Goal: Information Seeking & Learning: Learn about a topic

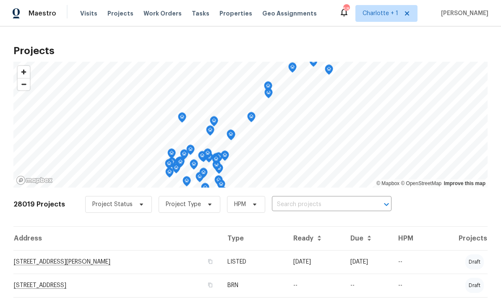
click at [337, 207] on input "text" at bounding box center [320, 204] width 96 height 13
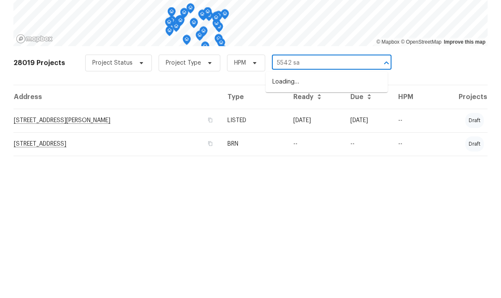
type input "5542 san"
click at [354, 216] on li "[STREET_ADDRESS]" at bounding box center [326, 223] width 122 height 14
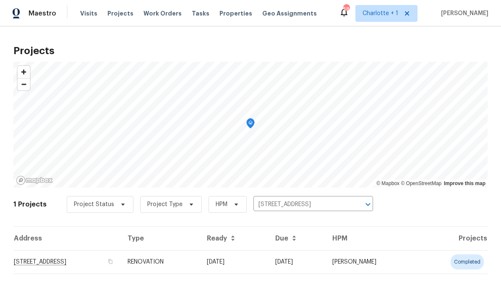
click at [121, 260] on td "[STREET_ADDRESS]" at bounding box center [66, 261] width 107 height 23
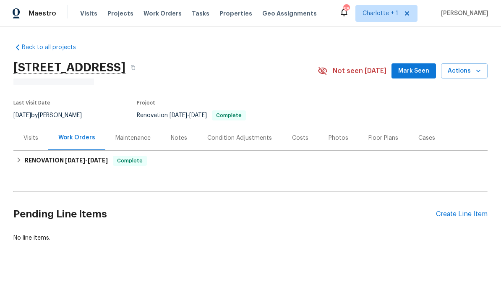
click at [336, 134] on div "Photos" at bounding box center [338, 138] width 20 height 8
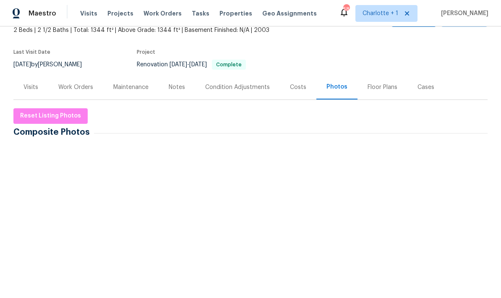
scroll to position [34, 0]
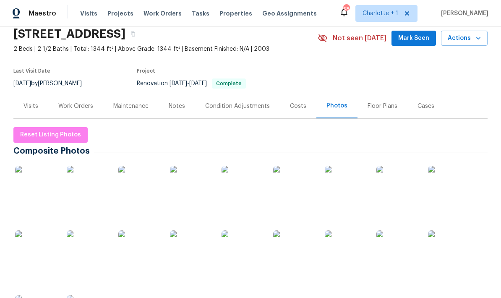
click at [73, 104] on div "Work Orders" at bounding box center [75, 106] width 35 height 8
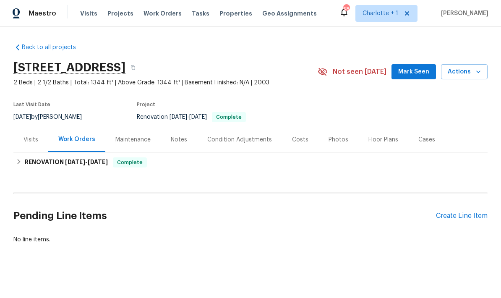
scroll to position [3, 0]
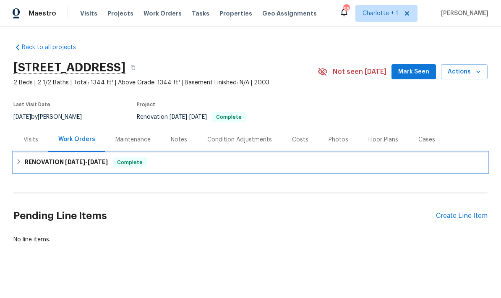
click at [37, 154] on div "RENOVATION [DATE] - [DATE] Complete" at bounding box center [250, 162] width 474 height 20
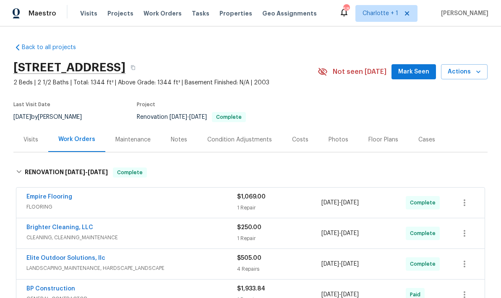
click at [299, 140] on div "Costs" at bounding box center [300, 139] width 16 height 8
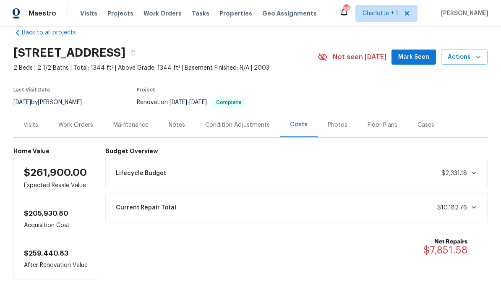
scroll to position [14, 0]
click at [65, 123] on div "Work Orders" at bounding box center [75, 125] width 35 height 8
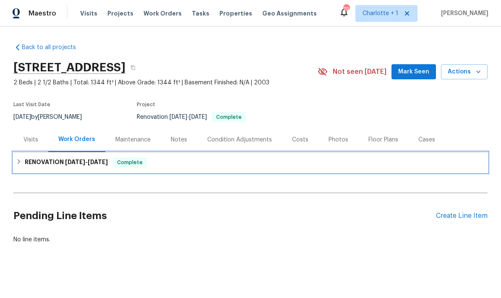
click at [47, 167] on div "RENOVATION [DATE] - [DATE] Complete" at bounding box center [250, 162] width 474 height 20
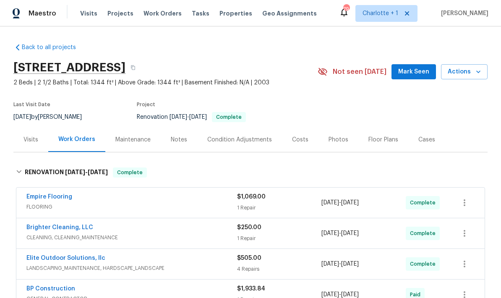
click at [328, 137] on div "Photos" at bounding box center [338, 139] width 20 height 8
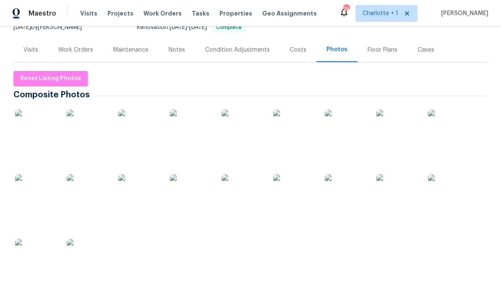
scroll to position [69, 0]
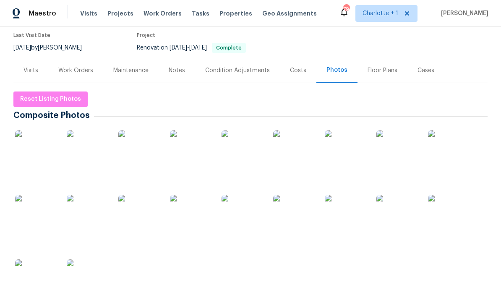
click at [169, 79] on div "Notes" at bounding box center [177, 70] width 36 height 25
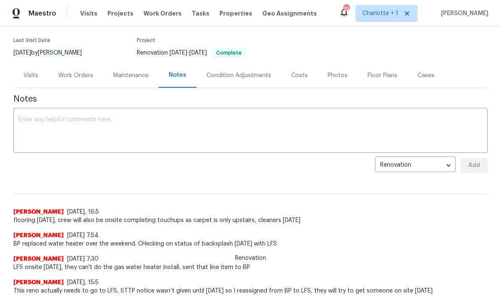
scroll to position [50, 0]
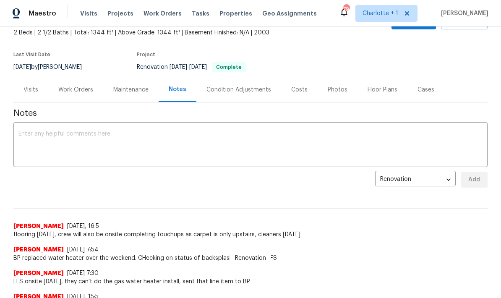
click at [77, 83] on div "Work Orders" at bounding box center [75, 89] width 55 height 25
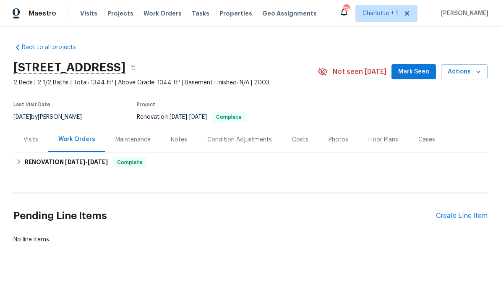
click at [301, 143] on div "Costs" at bounding box center [300, 139] width 16 height 8
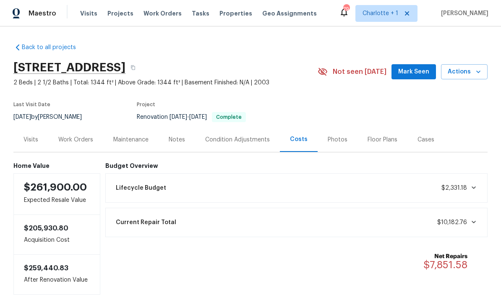
click at [467, 187] on span at bounding box center [472, 187] width 10 height 7
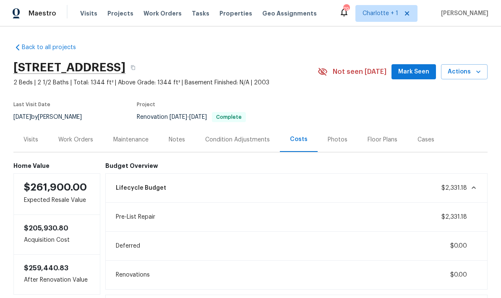
click at [461, 194] on div "Lifecycle Budget $2,331.18" at bounding box center [297, 188] width 372 height 18
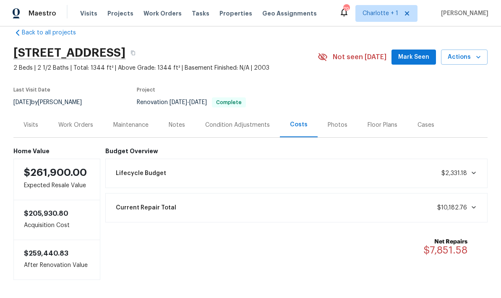
scroll to position [14, 0]
click at [333, 128] on div "Photos" at bounding box center [338, 125] width 20 height 8
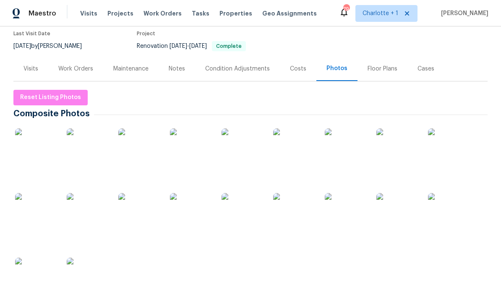
scroll to position [66, 0]
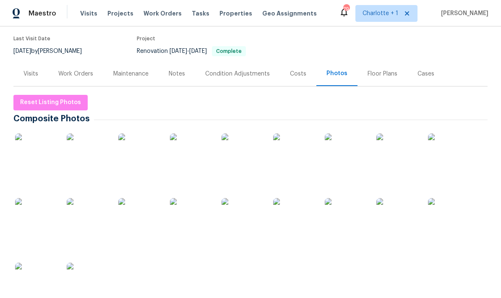
click at [236, 73] on div "Condition Adjustments" at bounding box center [237, 74] width 65 height 8
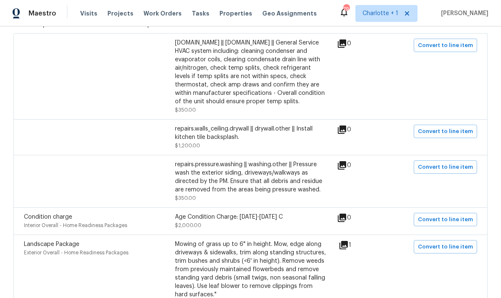
scroll to position [158, 0]
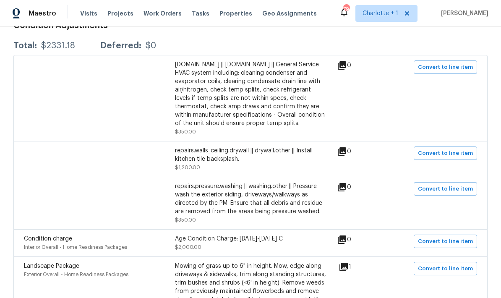
click at [346, 152] on icon at bounding box center [342, 151] width 8 height 8
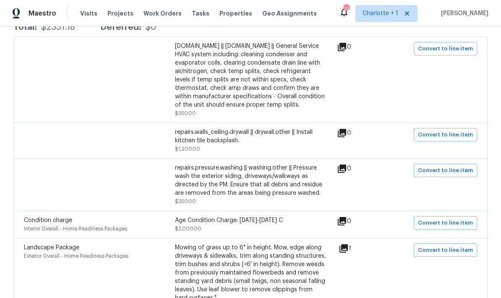
scroll to position [211, 0]
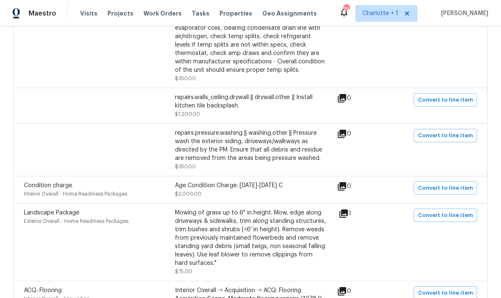
click at [349, 216] on icon at bounding box center [343, 213] width 10 height 10
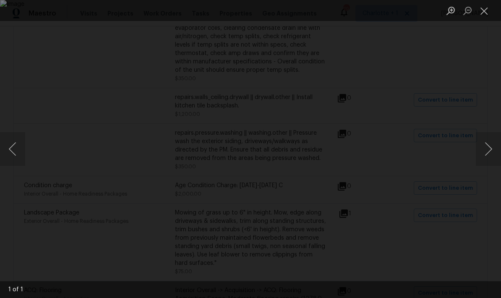
click at [483, 72] on div "Lightbox" at bounding box center [250, 149] width 501 height 298
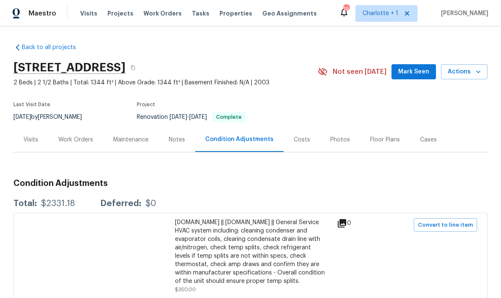
scroll to position [0, 0]
click at [58, 141] on div "Work Orders" at bounding box center [75, 139] width 35 height 8
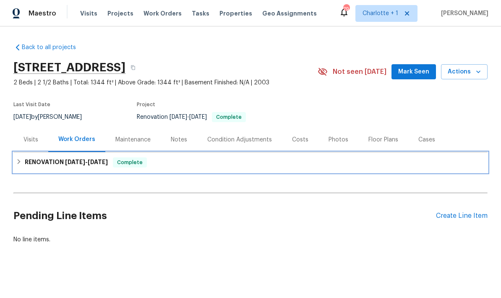
click at [14, 163] on div "RENOVATION [DATE] - [DATE] Complete" at bounding box center [250, 162] width 474 height 20
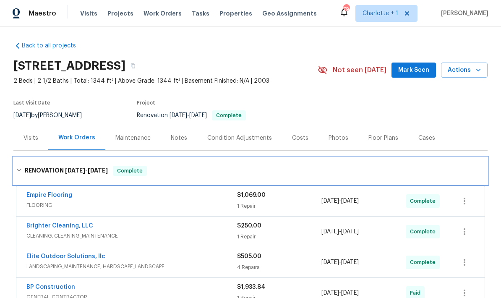
scroll to position [1, 0]
click at [17, 171] on icon at bounding box center [19, 170] width 6 height 6
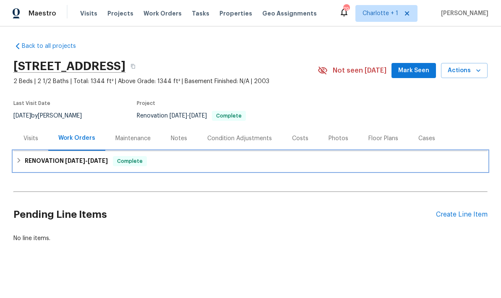
scroll to position [0, 0]
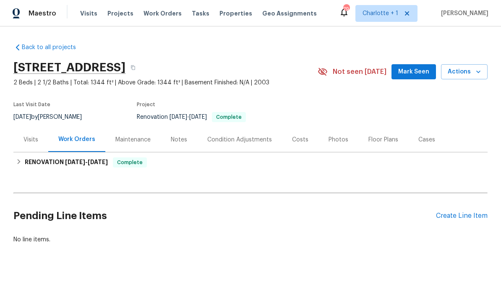
click at [178, 133] on div "Notes" at bounding box center [179, 139] width 36 height 25
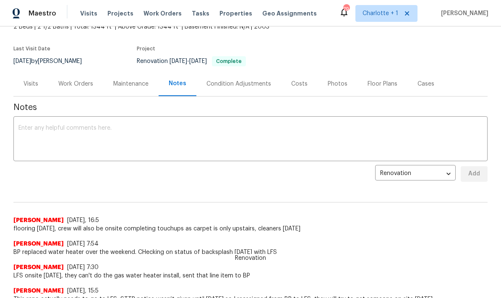
scroll to position [48, 0]
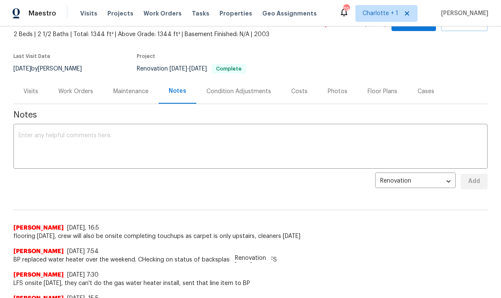
click at [66, 90] on div "Work Orders" at bounding box center [75, 91] width 35 height 8
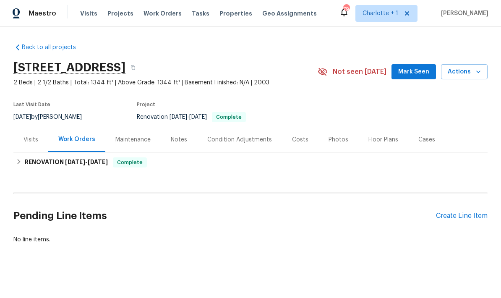
scroll to position [3, 0]
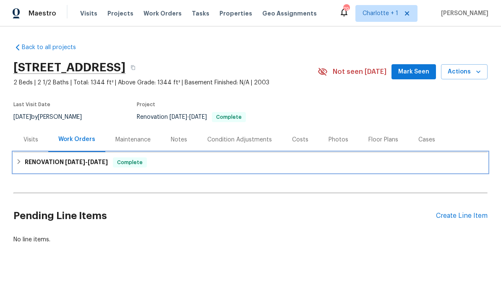
click at [27, 159] on h6 "RENOVATION 9/16/25 - 10/24/25" at bounding box center [66, 162] width 83 height 10
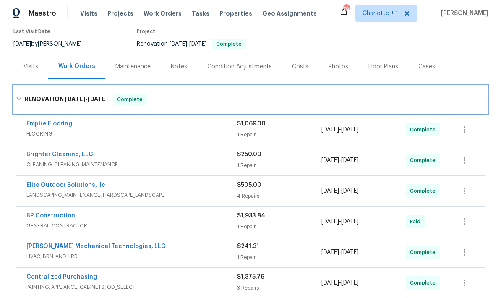
scroll to position [76, 0]
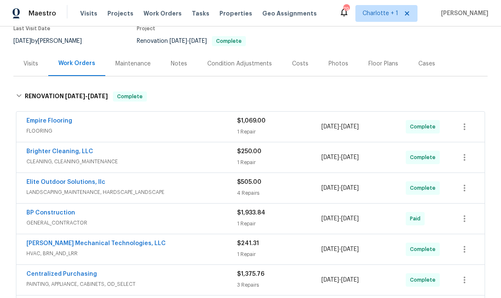
click at [131, 118] on div "Empire Flooring" at bounding box center [131, 122] width 211 height 10
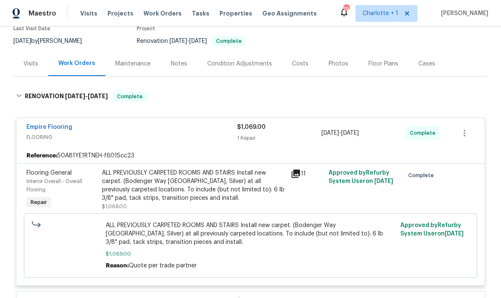
click at [122, 125] on div "Empire Flooring" at bounding box center [131, 128] width 211 height 10
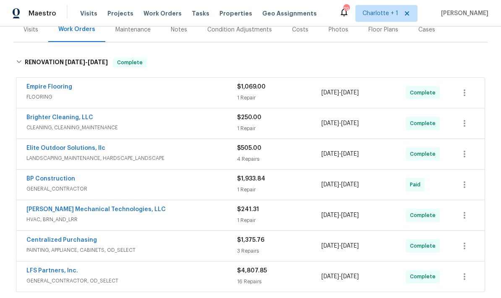
scroll to position [115, 0]
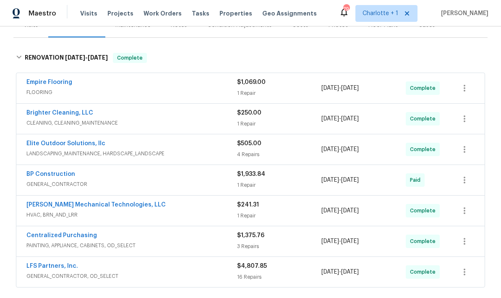
click at [119, 175] on div "BP Construction" at bounding box center [131, 175] width 211 height 10
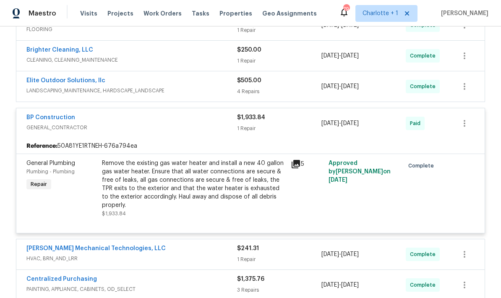
scroll to position [184, 0]
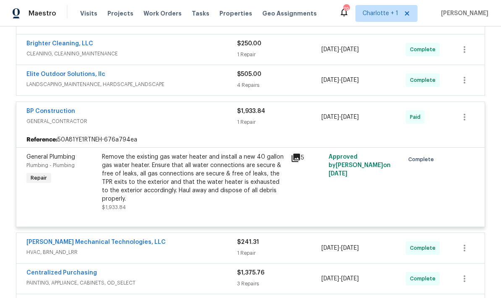
click at [136, 111] on div "BP Construction" at bounding box center [131, 112] width 211 height 10
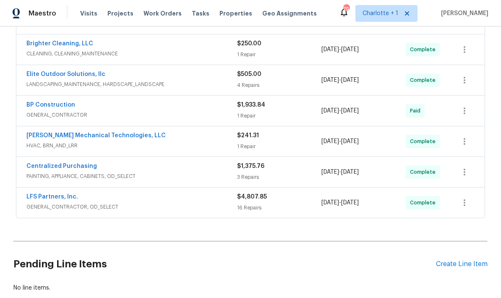
click at [145, 193] on div "LFS Partners, Inc." at bounding box center [131, 198] width 211 height 10
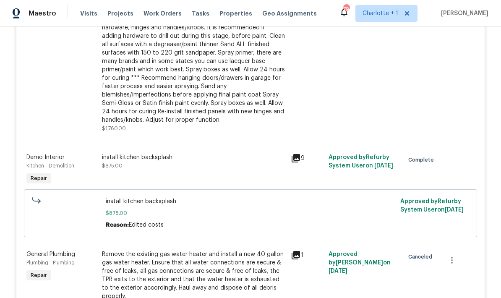
scroll to position [1464, 0]
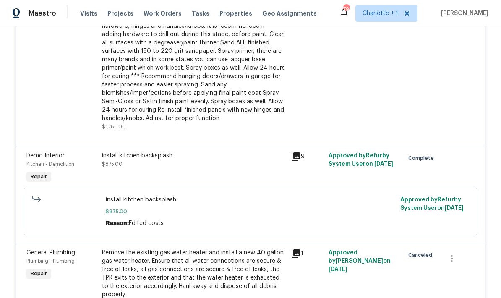
click at [297, 161] on icon at bounding box center [295, 156] width 8 height 8
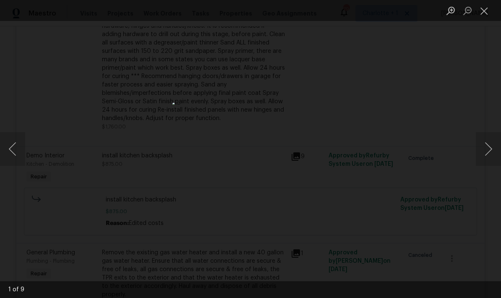
click at [479, 148] on button "Next image" at bounding box center [488, 149] width 25 height 34
click at [484, 144] on button "Next image" at bounding box center [488, 149] width 25 height 34
click at [486, 147] on button "Next image" at bounding box center [488, 149] width 25 height 34
click at [487, 146] on button "Next image" at bounding box center [488, 149] width 25 height 34
click at [492, 81] on div "Lightbox" at bounding box center [250, 149] width 501 height 298
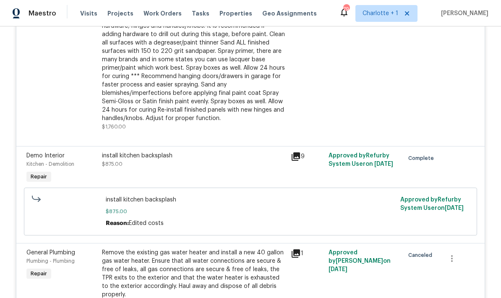
click at [489, 88] on div "Back to all projects 5542 Santeelah Ct, Charlotte, NC 28217 2 Beds | 2 1/2 Bath…" at bounding box center [250, 161] width 501 height 271
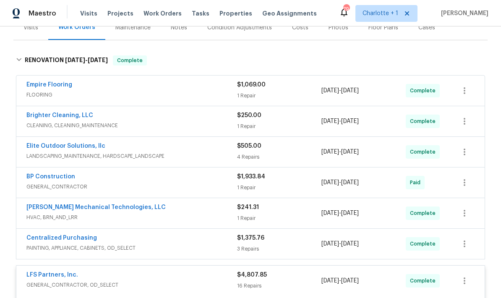
scroll to position [112, 0]
click at [168, 148] on div "Elite Outdoor Solutions, llc" at bounding box center [131, 146] width 211 height 10
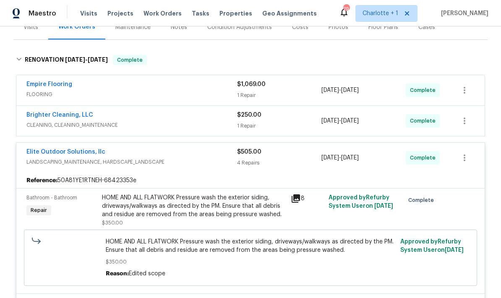
click at [164, 151] on div "Elite Outdoor Solutions, llc" at bounding box center [131, 153] width 211 height 10
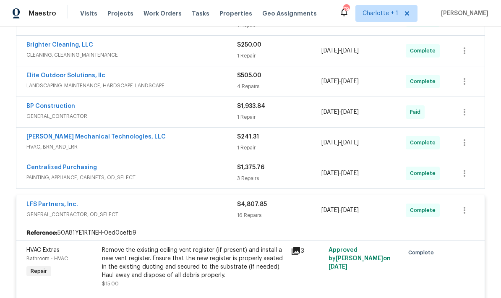
scroll to position [183, 0]
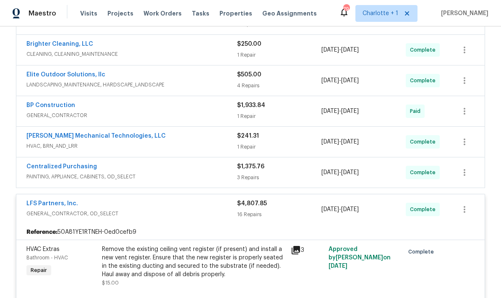
click at [158, 200] on div "LFS Partners, Inc." at bounding box center [131, 204] width 211 height 10
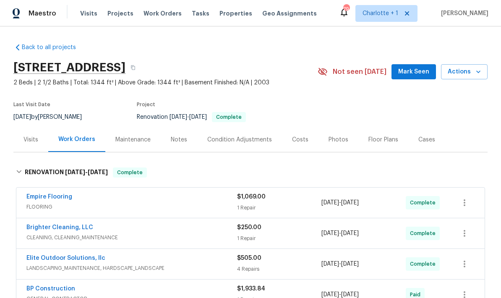
scroll to position [0, 0]
click at [299, 145] on div "Costs" at bounding box center [300, 139] width 36 height 25
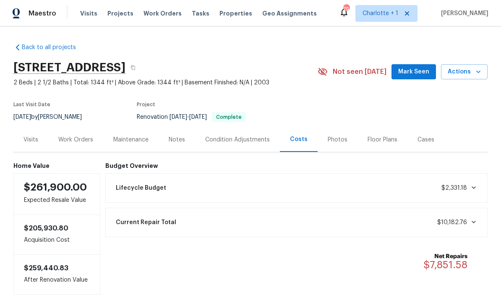
click at [249, 288] on div "Budget Overview Lifecycle Budget $2,331.18 Current Repair Total $10,182.76 Net …" at bounding box center [296, 228] width 383 height 132
